Goal: Transaction & Acquisition: Purchase product/service

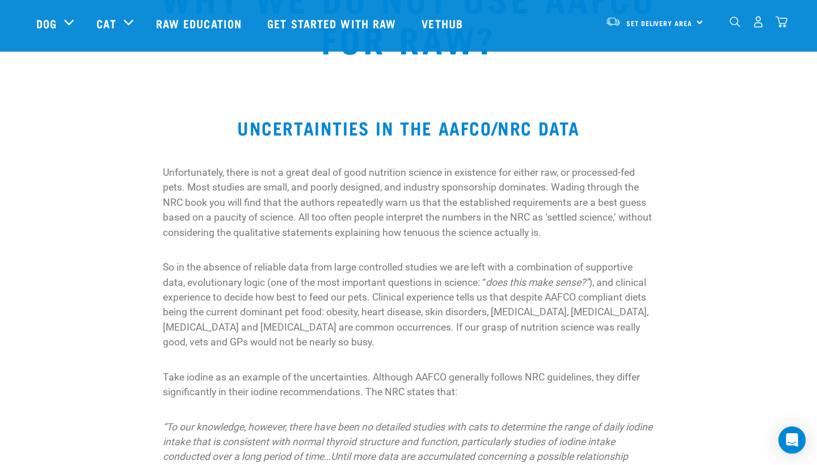
click at [368, 31] on link "Get started with Raw" at bounding box center [333, 23] width 154 height 45
click at [216, 24] on link "Raw Education" at bounding box center [200, 23] width 111 height 45
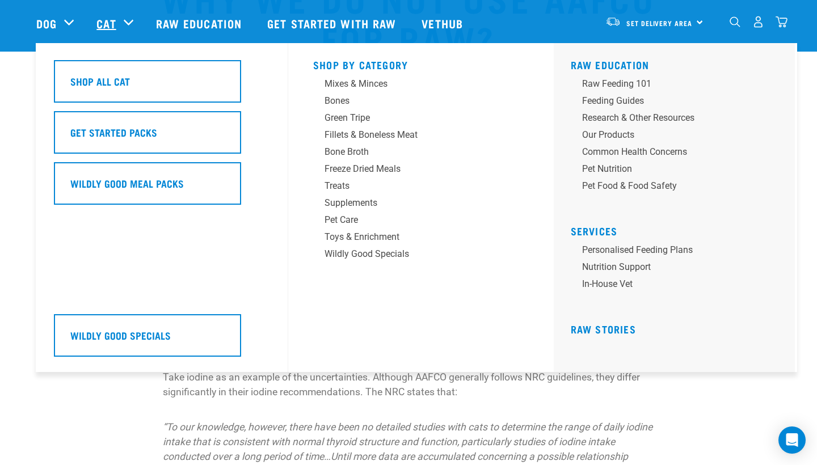
click at [116, 24] on link "Cat" at bounding box center [105, 23] width 19 height 17
click at [367, 259] on div "Wildly Good Specials" at bounding box center [413, 254] width 177 height 14
click at [377, 325] on div "Shop By Category Mixes & Minces Bones Green Tripe Treats" at bounding box center [420, 207] width 229 height 329
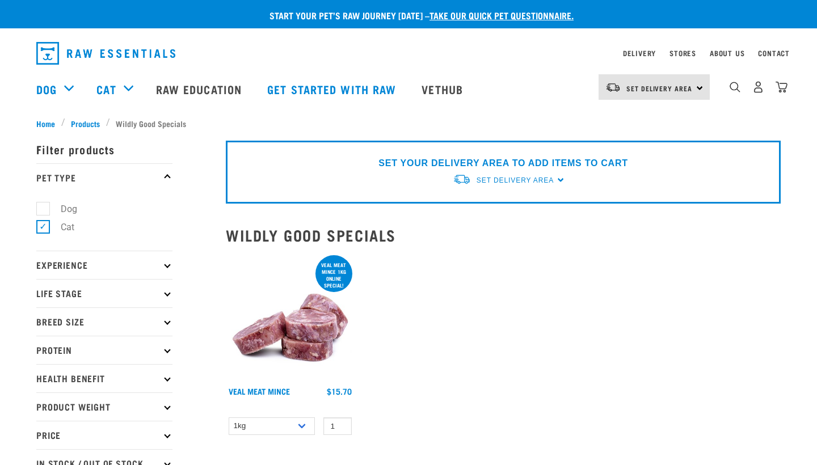
click at [443, 345] on div "Veal Meat mince 1kg online special! Veal Meat Mince 1 0 100" at bounding box center [503, 371] width 569 height 251
click at [559, 180] on div "SET YOUR DELIVERY AREA TO ADD ITEMS TO CART Set Delivery Area [GEOGRAPHIC_DATA]…" at bounding box center [503, 172] width 555 height 63
click at [566, 276] on div "Veal Meat mince 1kg online special! Veal Meat Mince 1 0 100" at bounding box center [503, 371] width 569 height 251
click at [439, 417] on div "Veal Meat mince 1kg online special! Veal Meat Mince 1 0 100" at bounding box center [503, 371] width 569 height 251
click at [561, 179] on div "SET YOUR DELIVERY AREA TO ADD ITEMS TO CART Set Delivery Area [GEOGRAPHIC_DATA]…" at bounding box center [503, 172] width 555 height 63
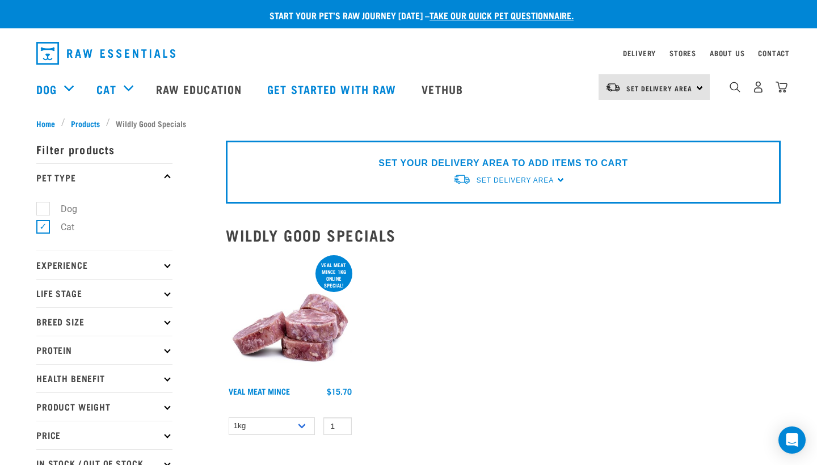
click at [621, 320] on div "Veal Meat mince 1kg online special! Veal Meat Mince 1 0 100" at bounding box center [503, 371] width 569 height 251
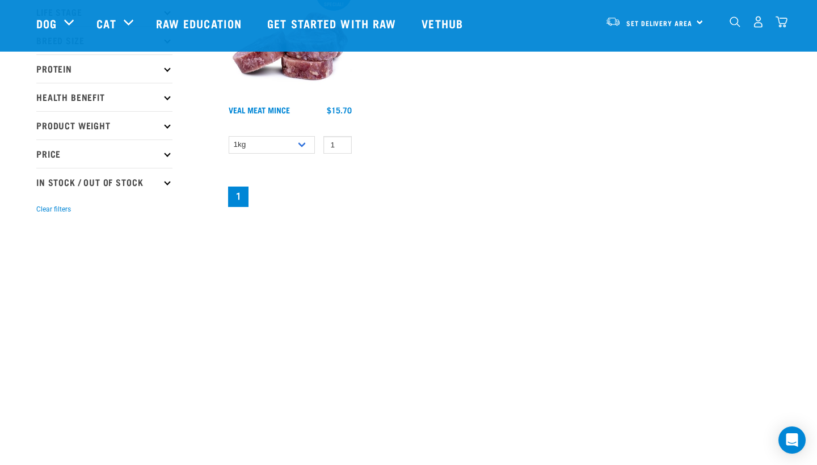
scroll to position [309, 0]
